Goal: Transaction & Acquisition: Book appointment/travel/reservation

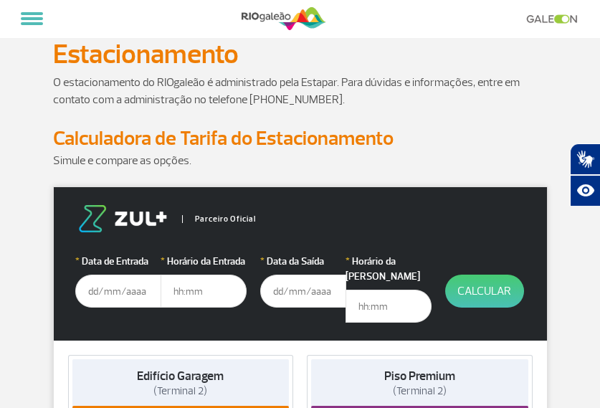
click at [100, 295] on input "text" at bounding box center [118, 291] width 86 height 33
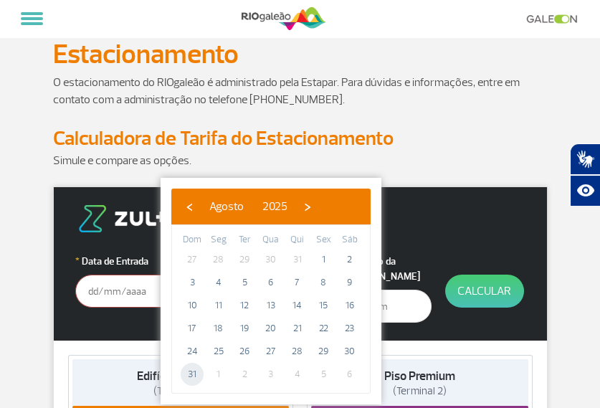
click at [190, 377] on span "31" at bounding box center [192, 374] width 23 height 23
type input "[DATE]"
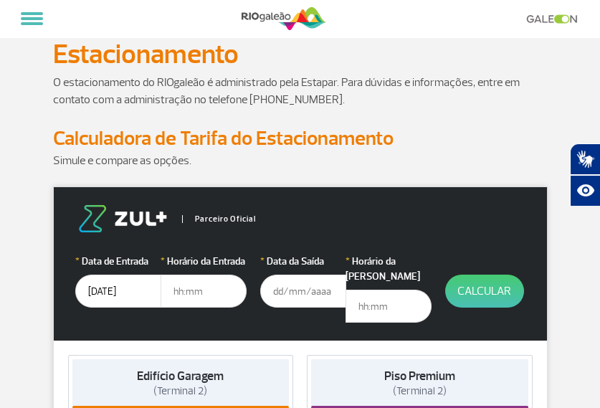
click at [179, 290] on input "text" at bounding box center [204, 291] width 86 height 33
click at [193, 290] on input "text" at bounding box center [204, 291] width 86 height 33
click at [232, 359] on div "Edifício Garagem (Terminal 2)" at bounding box center [180, 383] width 217 height 49
click at [192, 291] on input "text" at bounding box center [204, 291] width 86 height 33
type input "07:00"
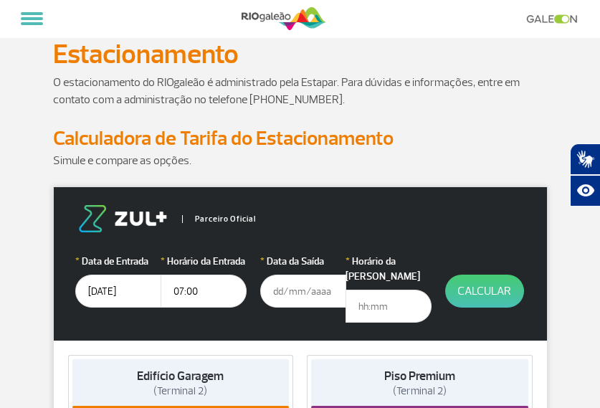
click at [279, 292] on input "text" at bounding box center [303, 291] width 86 height 33
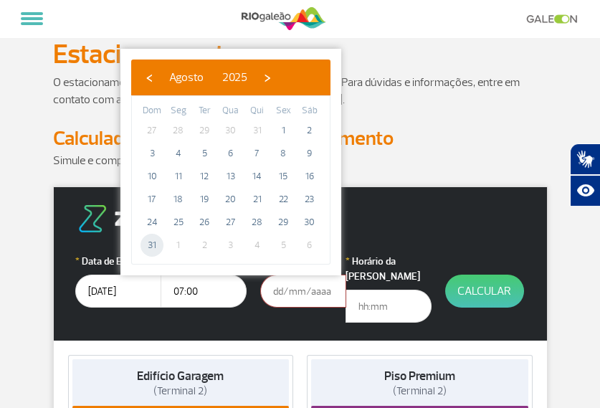
click at [150, 241] on span "31" at bounding box center [152, 245] width 23 height 23
type input "[DATE]"
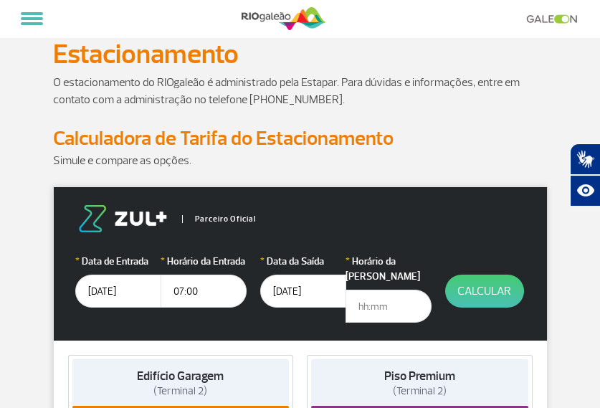
click at [364, 291] on input "text" at bounding box center [389, 306] width 86 height 33
type input "23:59"
click at [482, 290] on button "Calcular" at bounding box center [484, 291] width 79 height 33
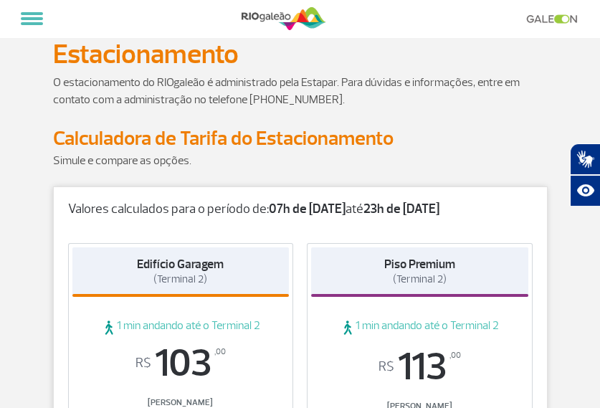
click at [261, 357] on span "R$ 103 ,00" at bounding box center [180, 363] width 217 height 39
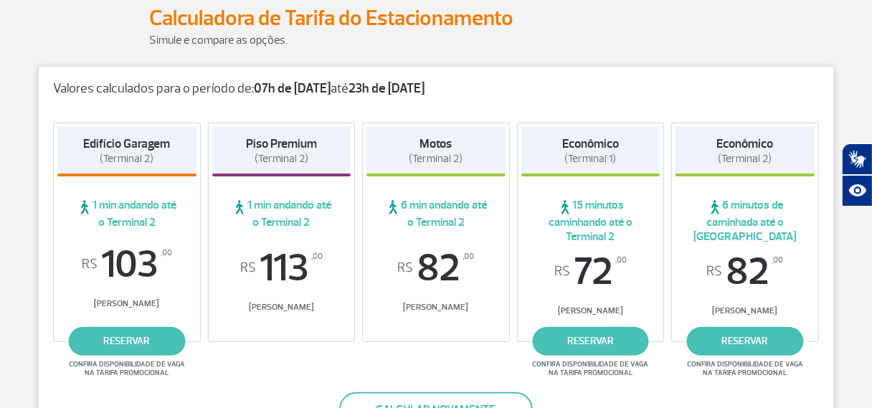
scroll to position [208, 0]
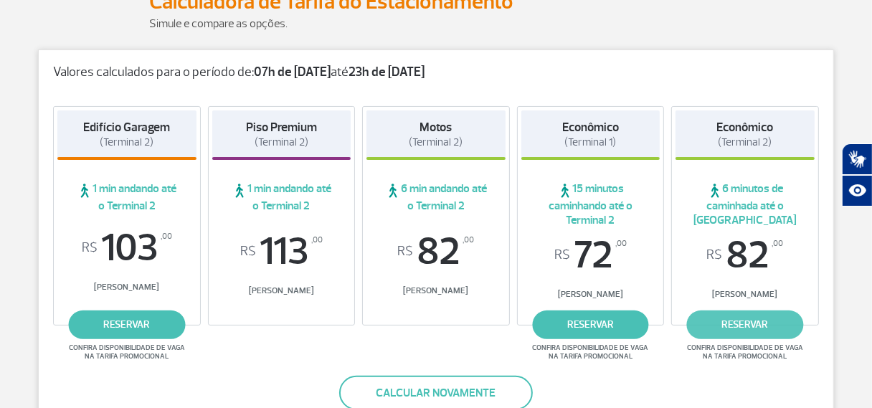
click at [610, 326] on link "reservar" at bounding box center [745, 324] width 117 height 29
